Goal: Obtain resource: Download file/media

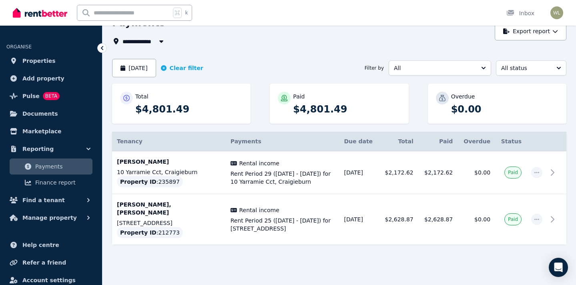
scroll to position [42, 0]
click at [538, 173] on icon "button" at bounding box center [536, 172] width 5 height 1
click at [312, 170] on span "Rent Period 29 ([DATE] - [DATE]) for 10 Yarramie Cct, Craigieburn" at bounding box center [282, 178] width 104 height 16
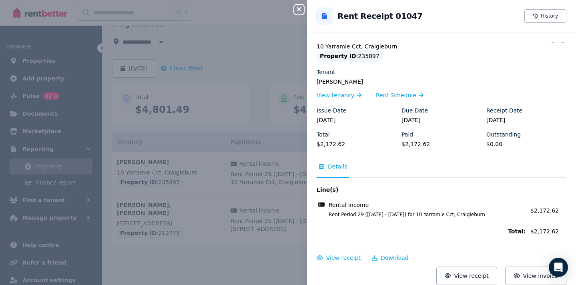
scroll to position [9, 0]
click at [237, 259] on div "Close panel Back to Rent Receipt 01047 History Property [STREET_ADDRESS] Proper…" at bounding box center [288, 142] width 576 height 285
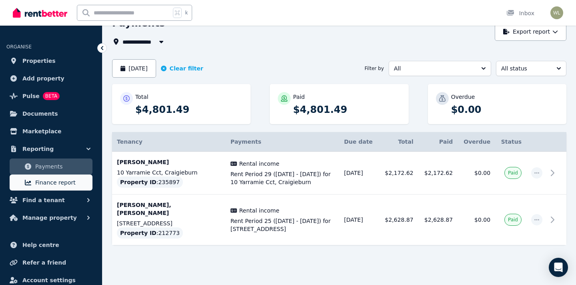
click at [56, 183] on span "Finance report" at bounding box center [62, 183] width 54 height 10
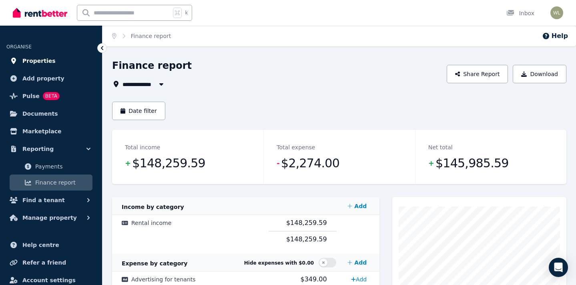
click at [57, 63] on link "Properties" at bounding box center [50, 61] width 89 height 16
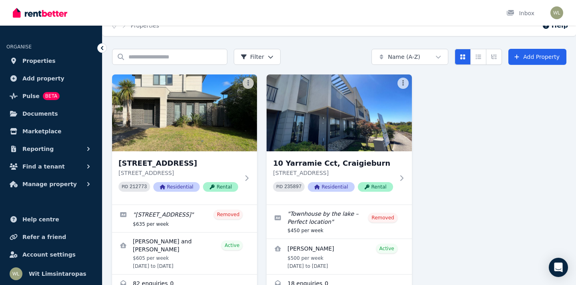
scroll to position [13, 0]
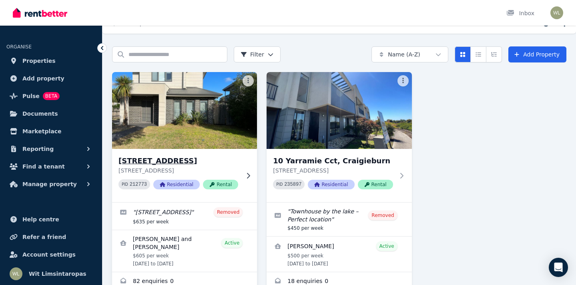
click at [247, 171] on div "[STREET_ADDRESS] PID 212773 Residential Rental" at bounding box center [184, 175] width 145 height 53
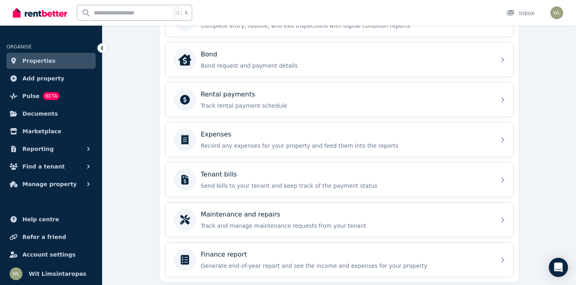
scroll to position [302, 0]
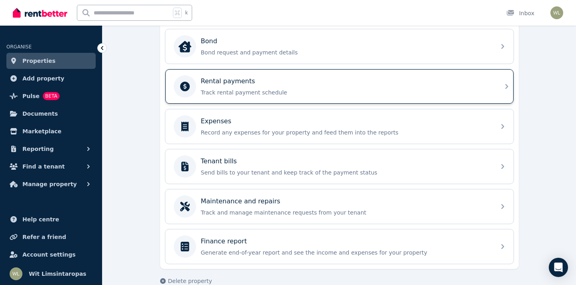
click at [490, 82] on div "Rental payments" at bounding box center [346, 81] width 290 height 10
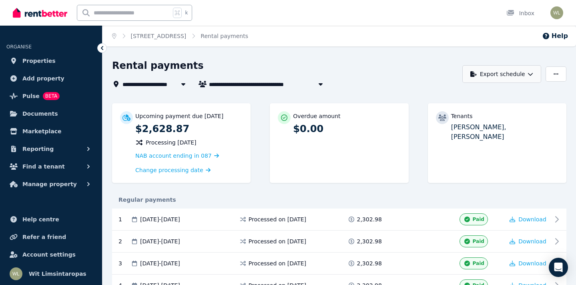
click at [533, 73] on icon "button" at bounding box center [530, 74] width 6 height 6
click at [493, 98] on div "PDF" at bounding box center [502, 95] width 68 height 8
click at [102, 50] on icon at bounding box center [102, 48] width 8 height 8
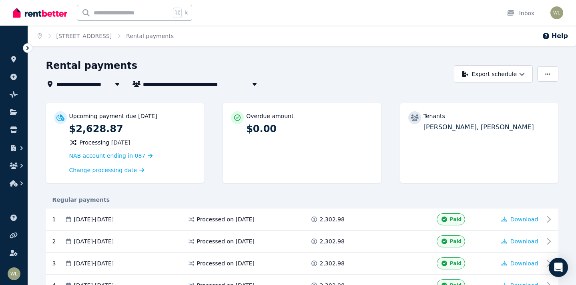
click at [29, 48] on icon at bounding box center [28, 48] width 8 height 8
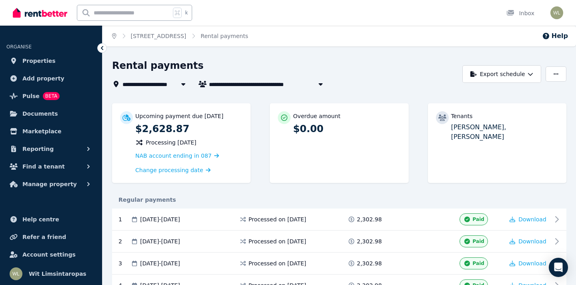
click at [113, 37] on icon "Breadcrumb" at bounding box center [114, 36] width 4 height 6
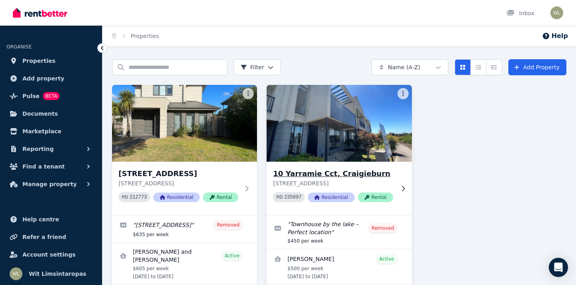
click at [401, 186] on icon at bounding box center [403, 188] width 8 height 6
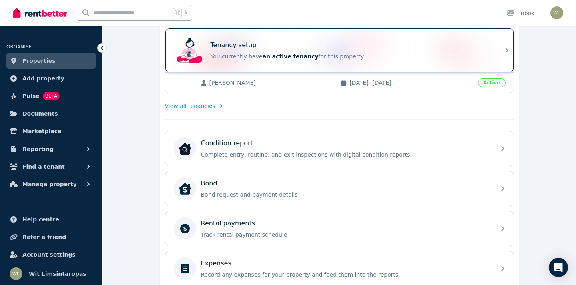
scroll to position [188, 0]
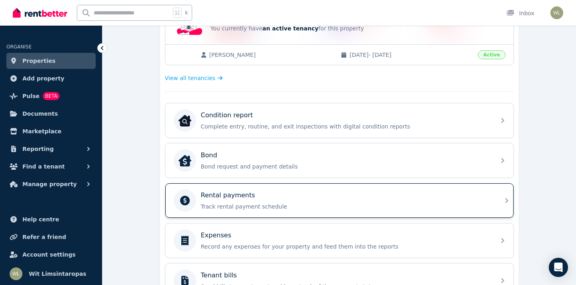
click at [410, 203] on p "Track rental payment schedule" at bounding box center [346, 206] width 290 height 8
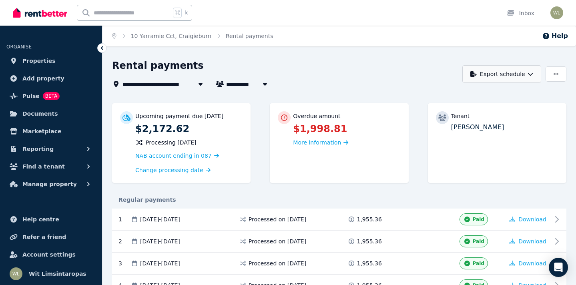
click at [521, 75] on button "Export schedule" at bounding box center [501, 74] width 79 height 18
click at [511, 96] on div "PDF" at bounding box center [502, 95] width 68 height 8
